Goal: Transaction & Acquisition: Obtain resource

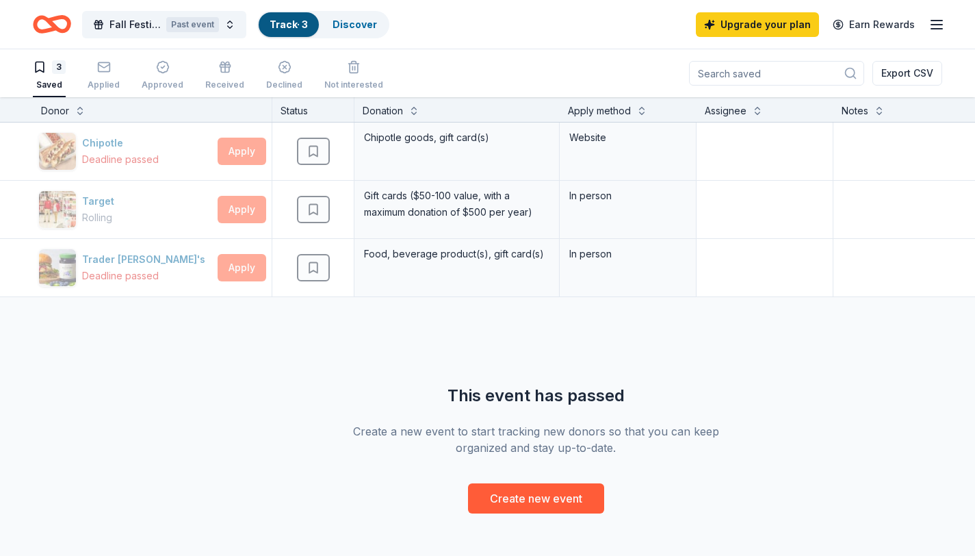
click at [52, 28] on icon "Home" at bounding box center [45, 24] width 21 height 14
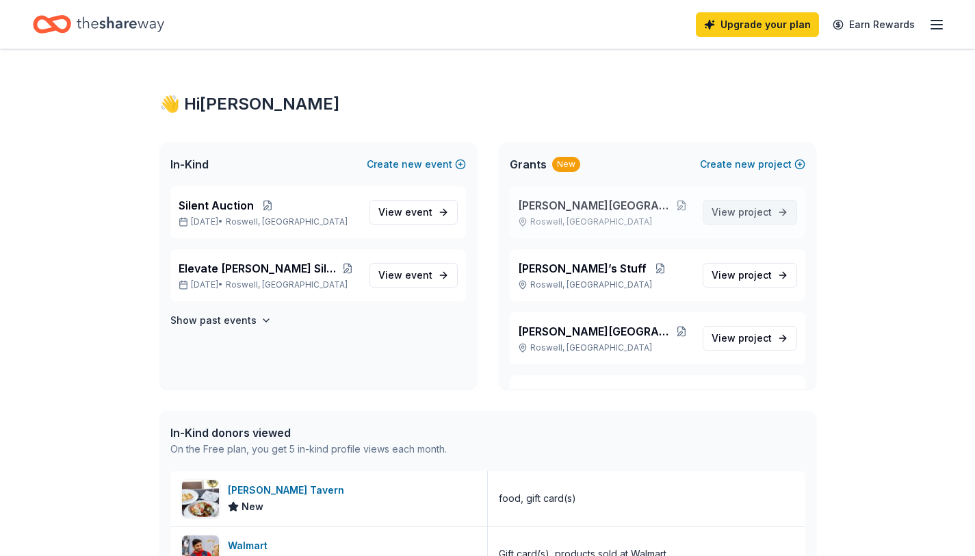
click at [739, 215] on span "project" at bounding box center [755, 212] width 34 height 12
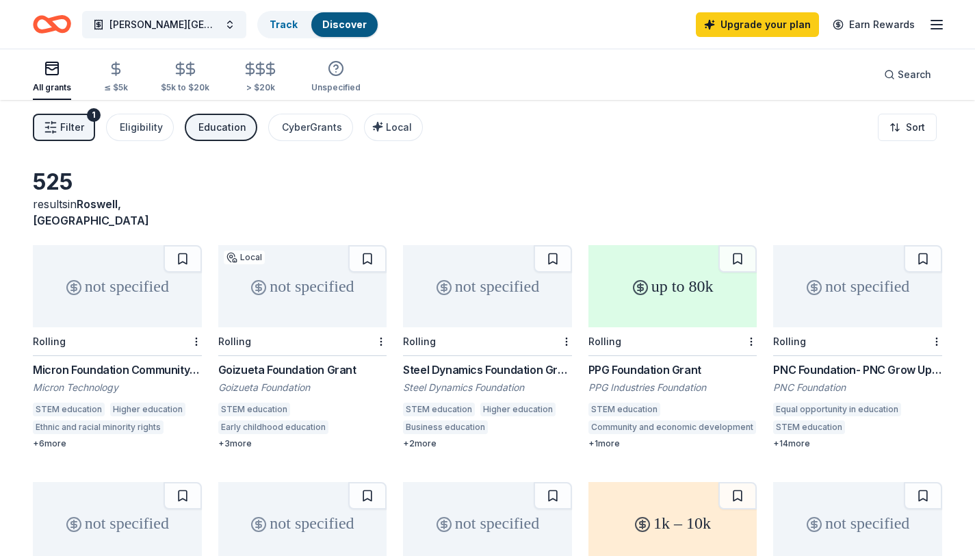
click at [44, 23] on icon "Home" at bounding box center [52, 24] width 38 height 32
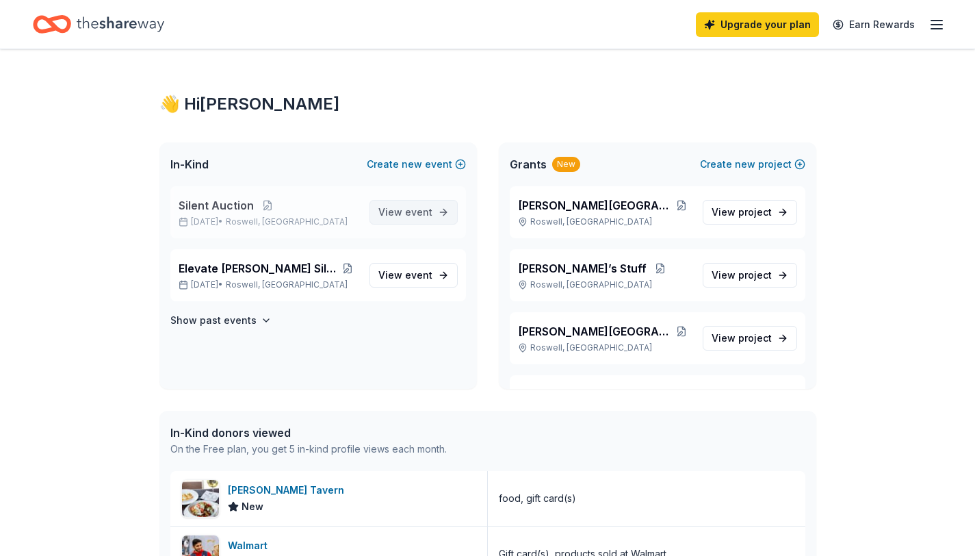
click at [404, 213] on span "View event" at bounding box center [405, 212] width 54 height 16
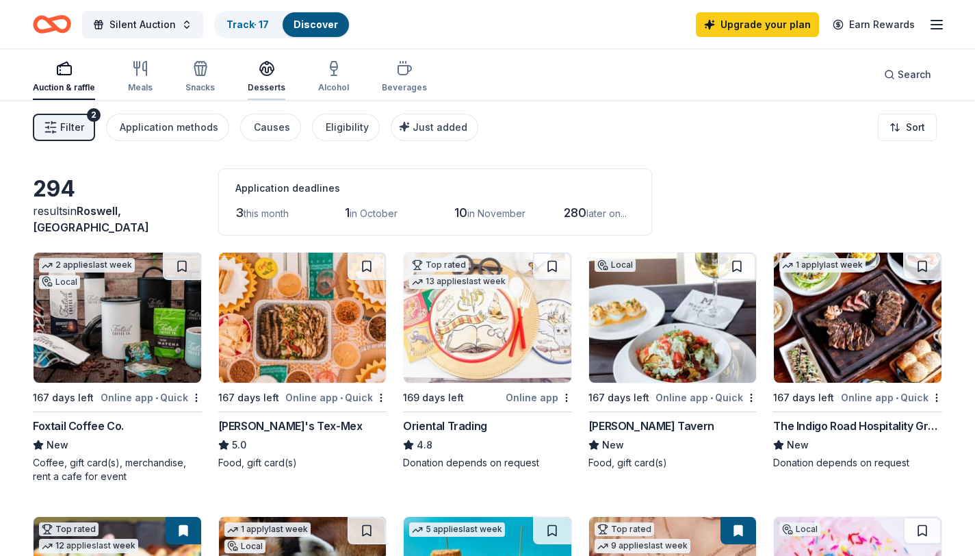
click at [265, 72] on icon "button" at bounding box center [267, 67] width 14 height 10
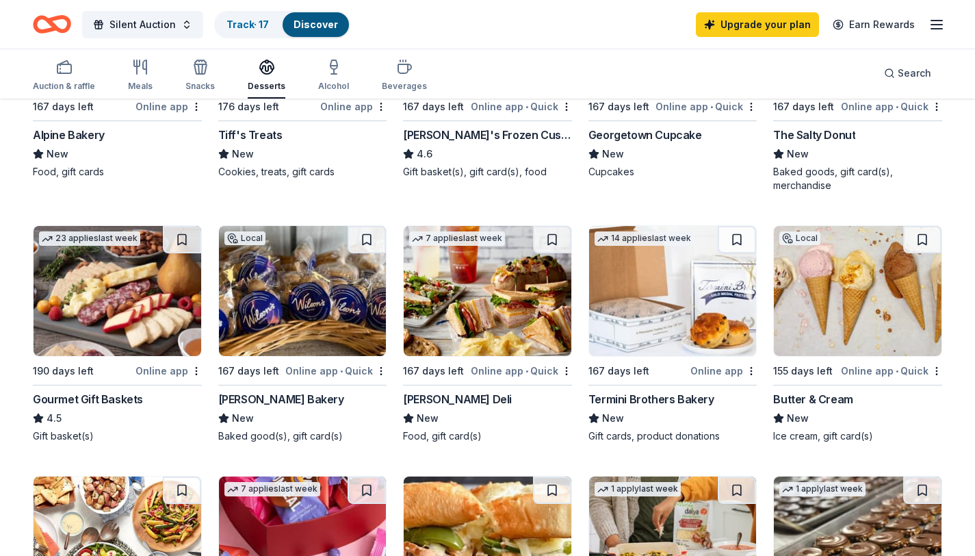
scroll to position [278, 0]
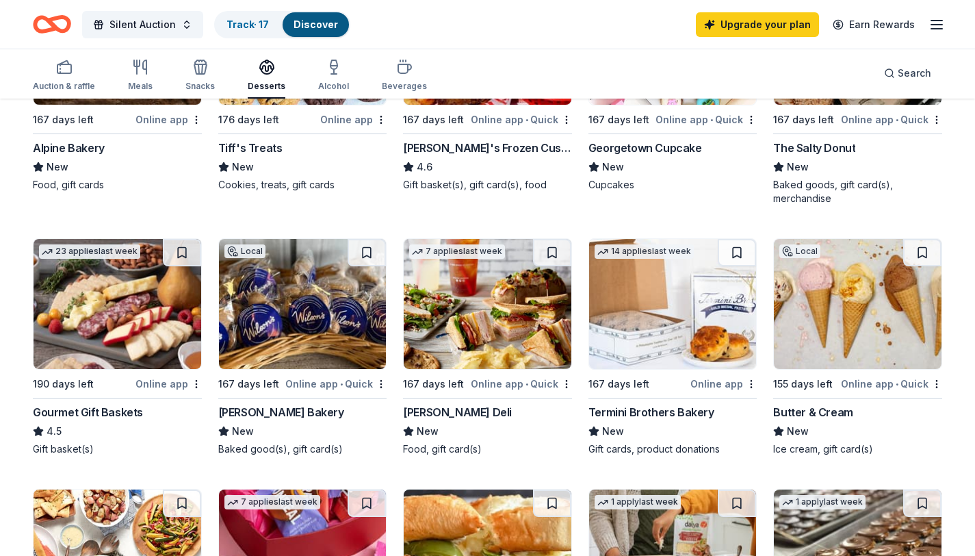
click at [482, 300] on img at bounding box center [488, 304] width 168 height 130
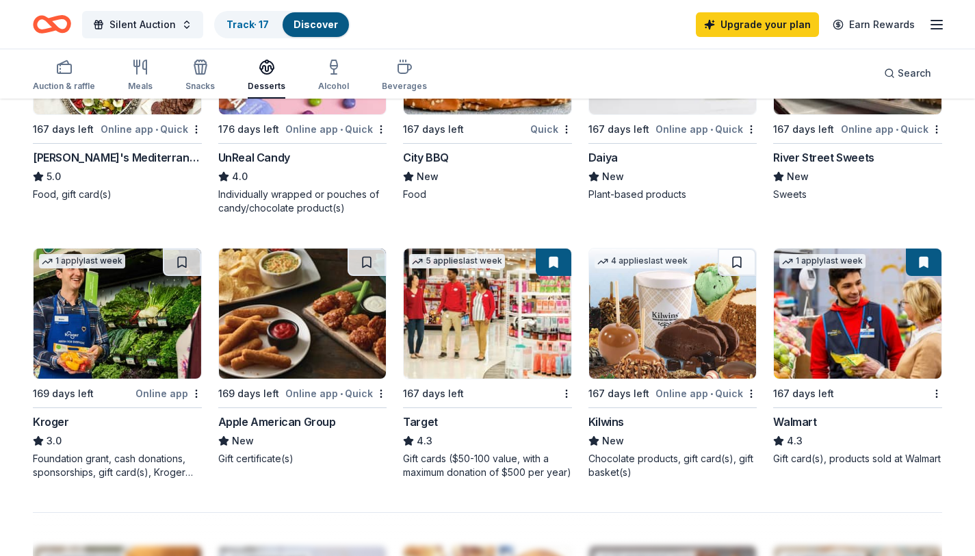
scroll to position [787, 0]
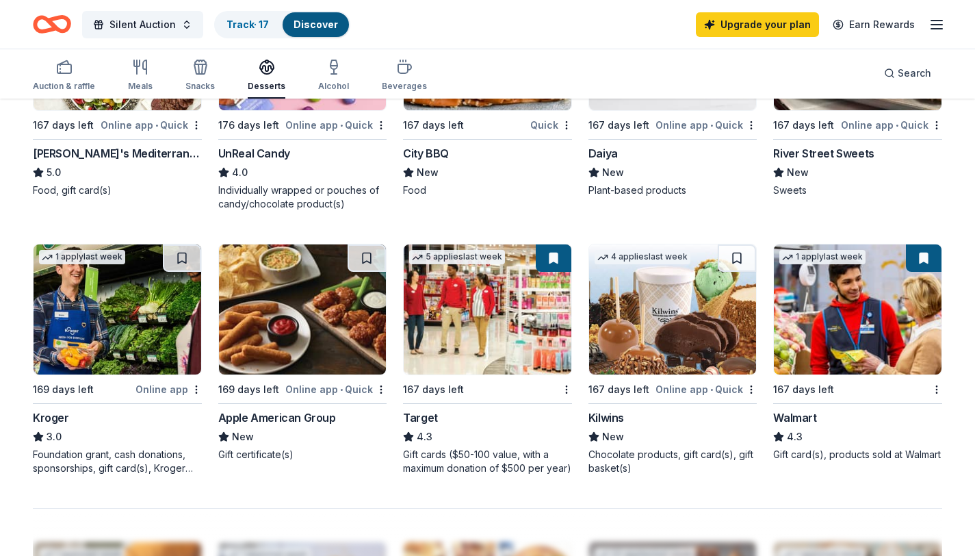
click at [653, 328] on img at bounding box center [673, 309] width 168 height 130
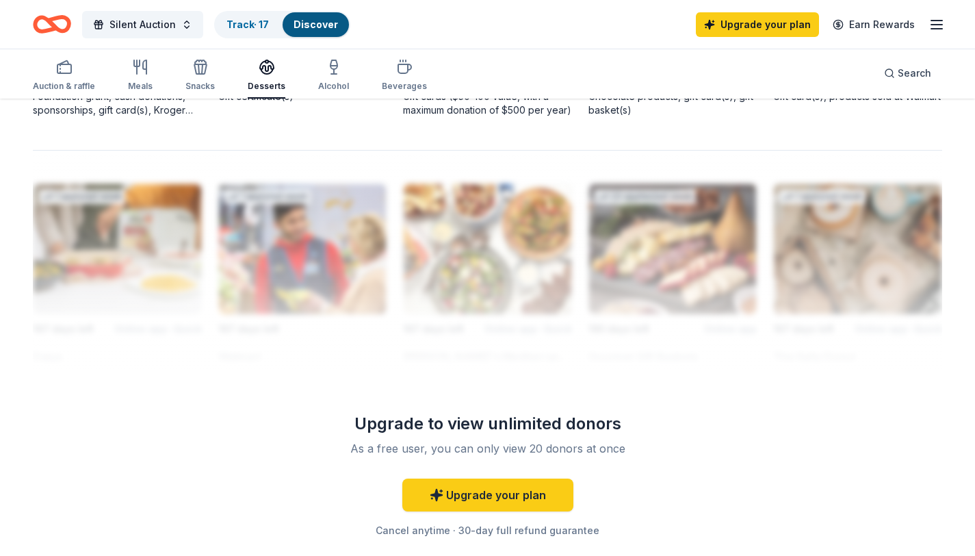
scroll to position [256, 0]
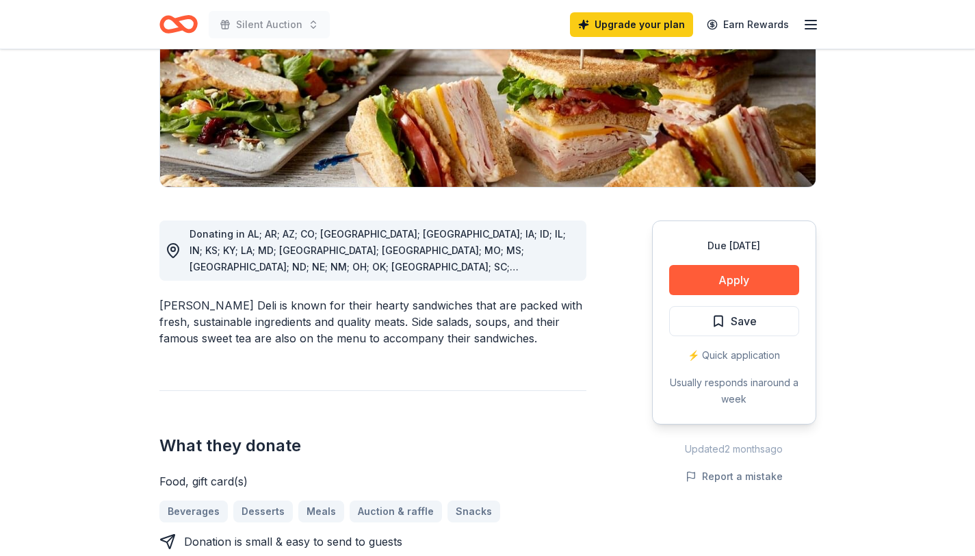
scroll to position [264, 0]
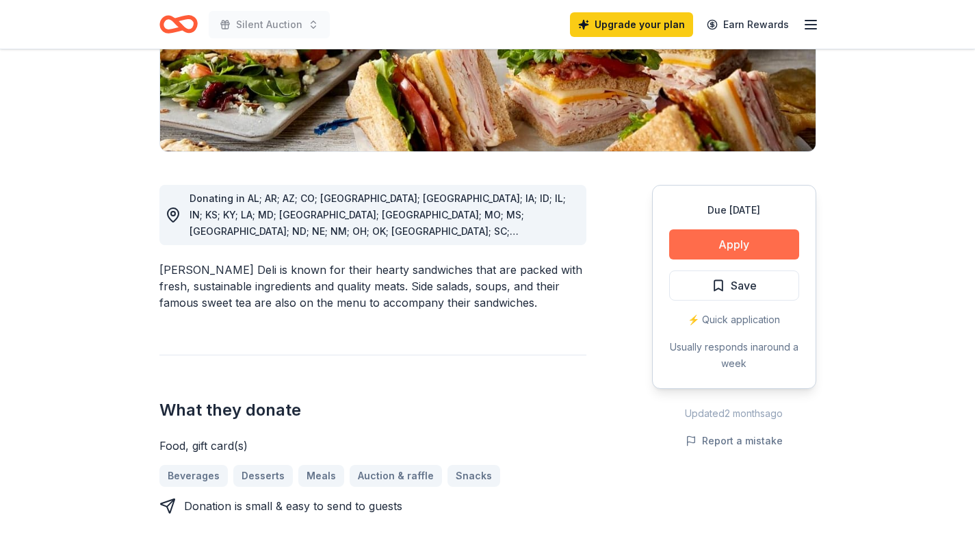
click at [701, 246] on button "Apply" at bounding box center [734, 244] width 130 height 30
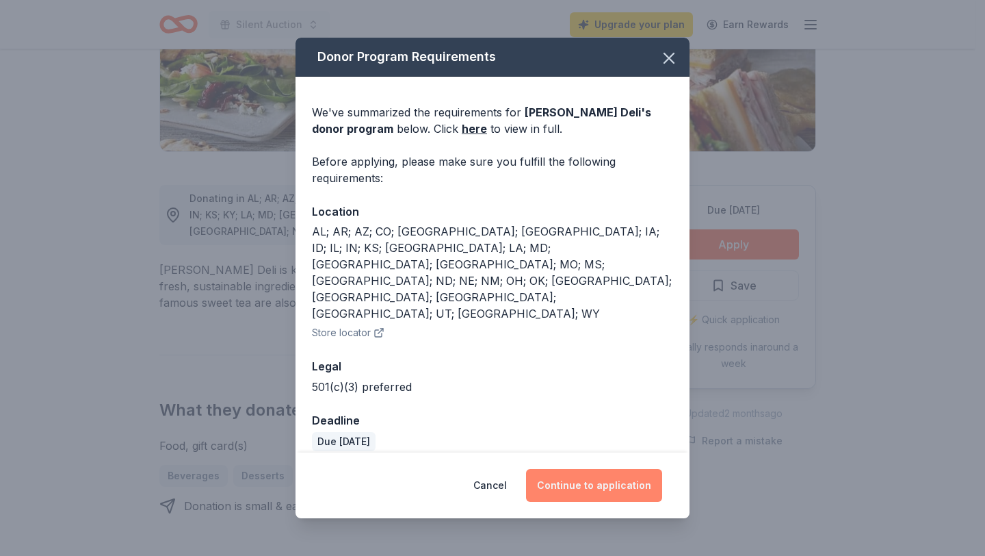
click at [571, 469] on button "Continue to application" at bounding box center [594, 485] width 136 height 33
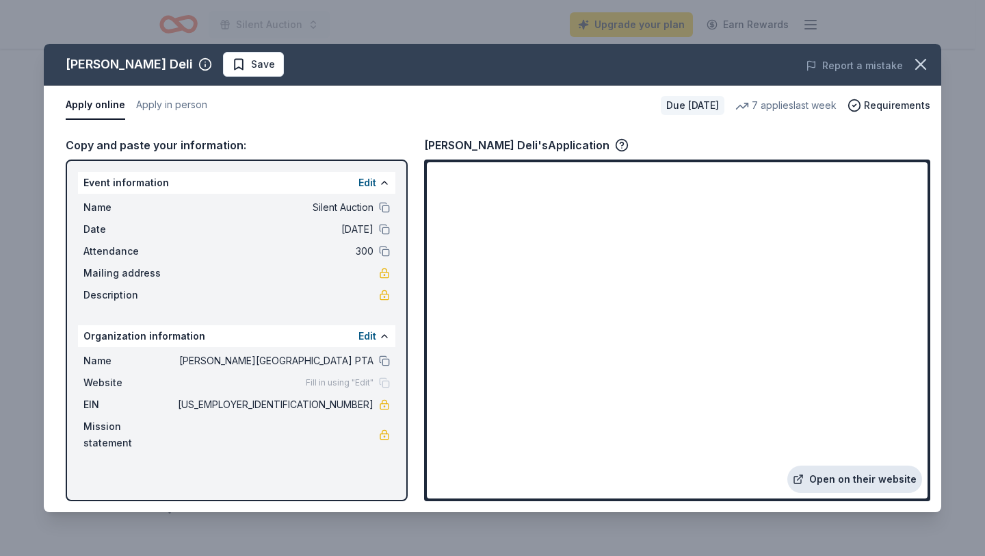
click at [846, 483] on link "Open on their website" at bounding box center [855, 478] width 135 height 27
click at [923, 59] on icon "button" at bounding box center [920, 64] width 19 height 19
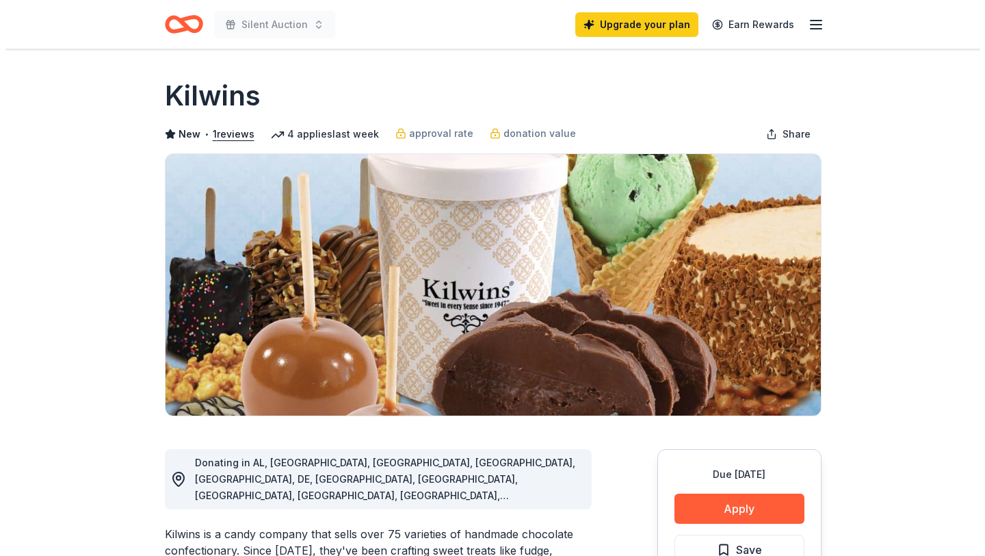
scroll to position [267, 0]
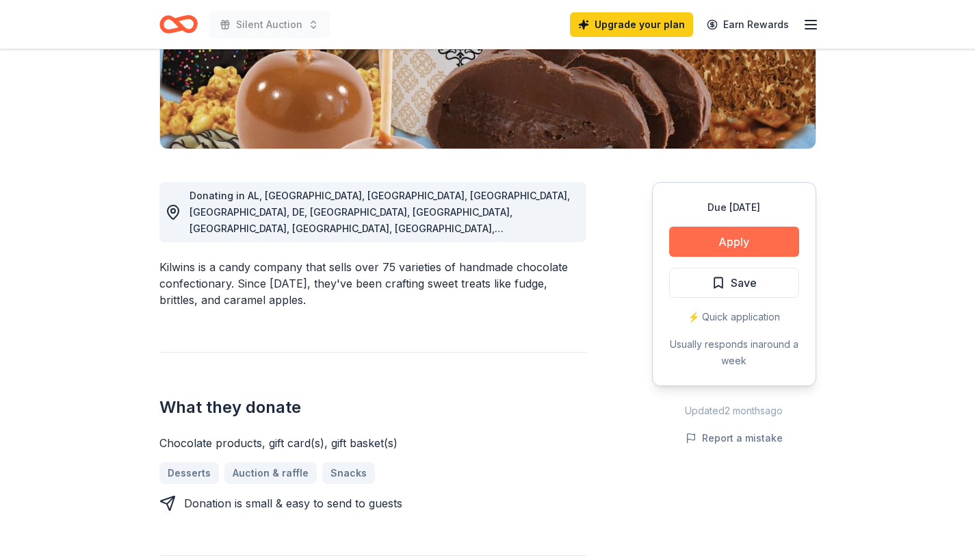
click at [725, 237] on button "Apply" at bounding box center [734, 241] width 130 height 30
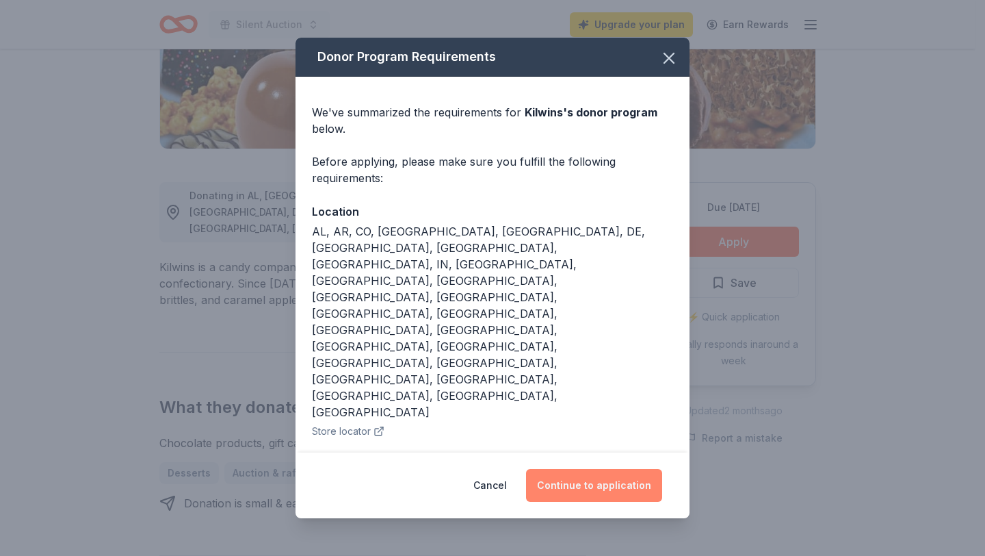
click at [595, 469] on button "Continue to application" at bounding box center [594, 485] width 136 height 33
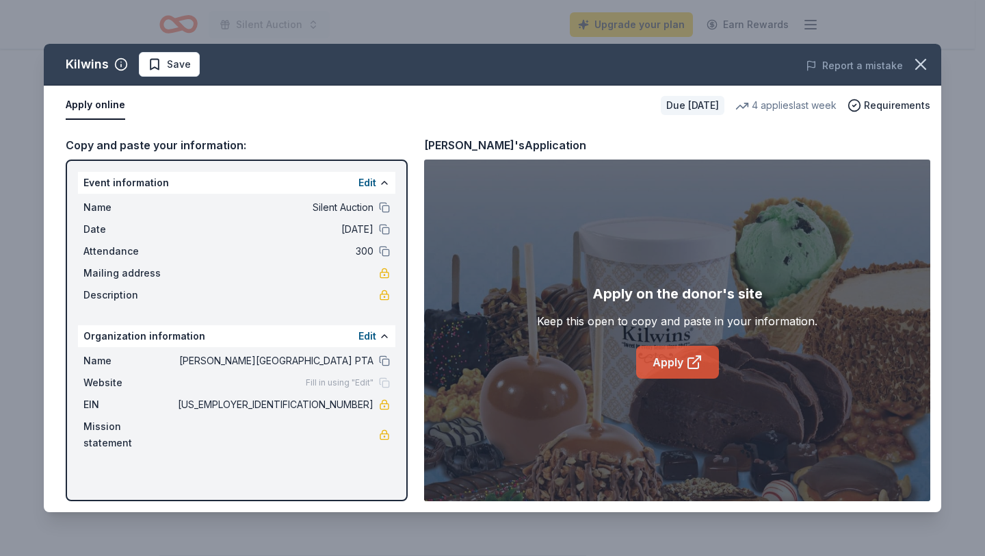
click at [671, 370] on link "Apply" at bounding box center [677, 362] width 83 height 33
